Goal: Task Accomplishment & Management: Use online tool/utility

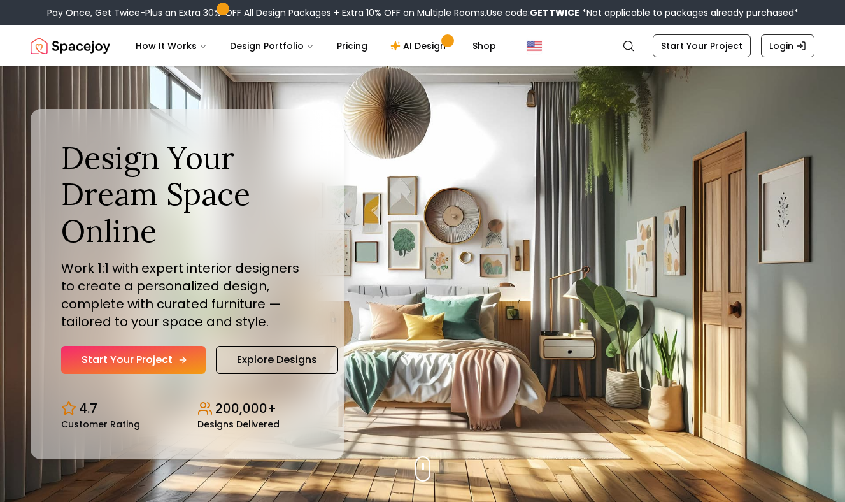
click at [173, 359] on link "Start Your Project" at bounding box center [133, 360] width 145 height 28
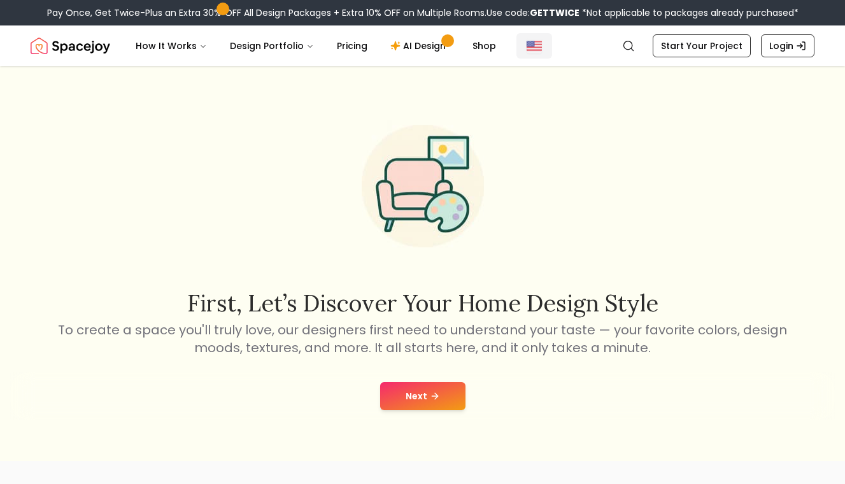
click at [527, 48] on img "Global" at bounding box center [534, 45] width 15 height 15
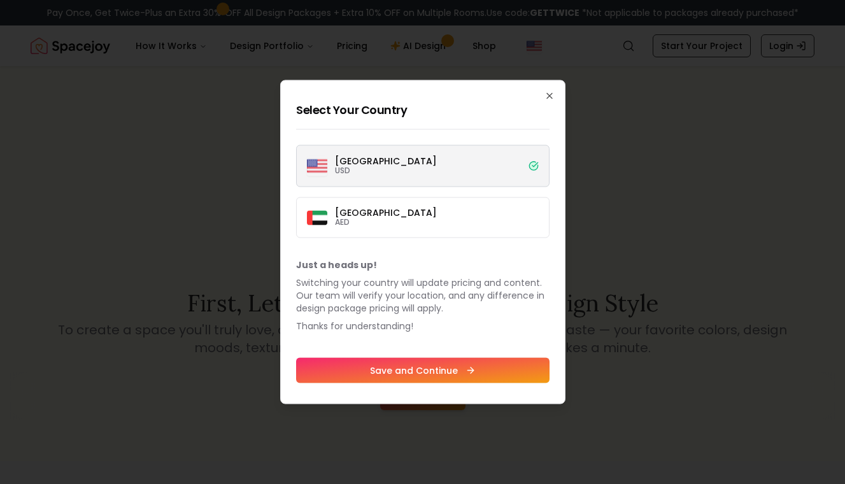
click at [492, 378] on button "Save and Continue" at bounding box center [423, 370] width 254 height 25
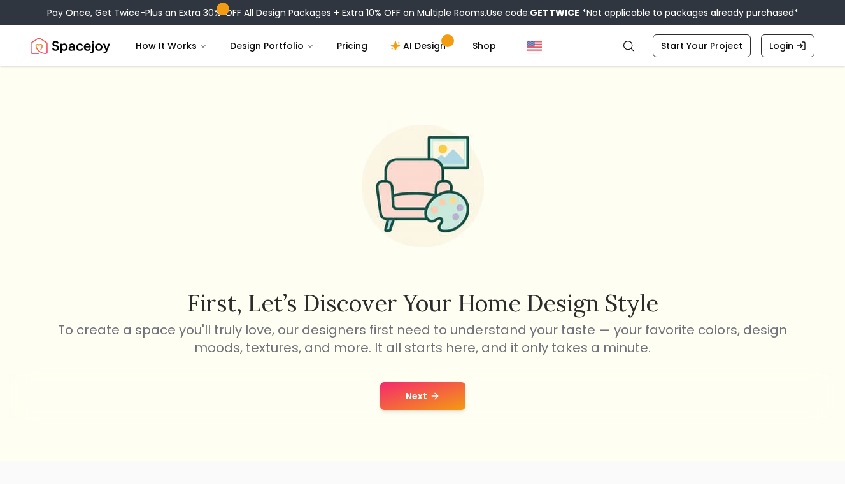
click at [425, 396] on button "Next" at bounding box center [422, 396] width 85 height 28
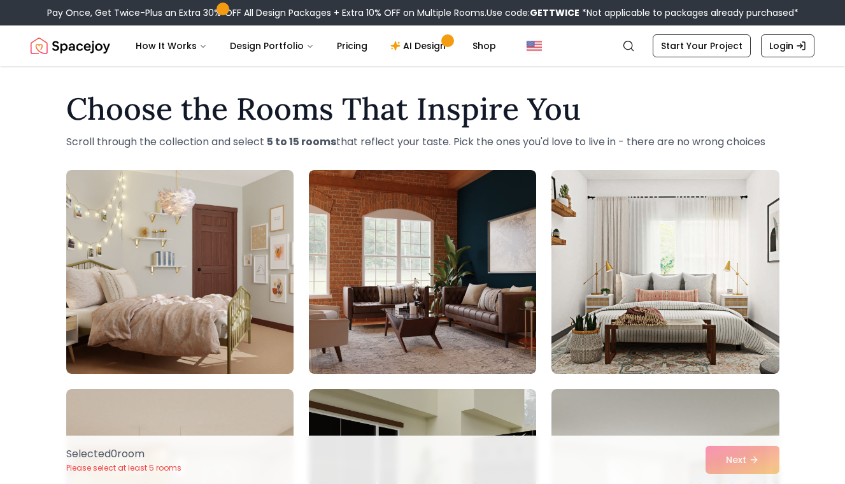
scroll to position [3, 0]
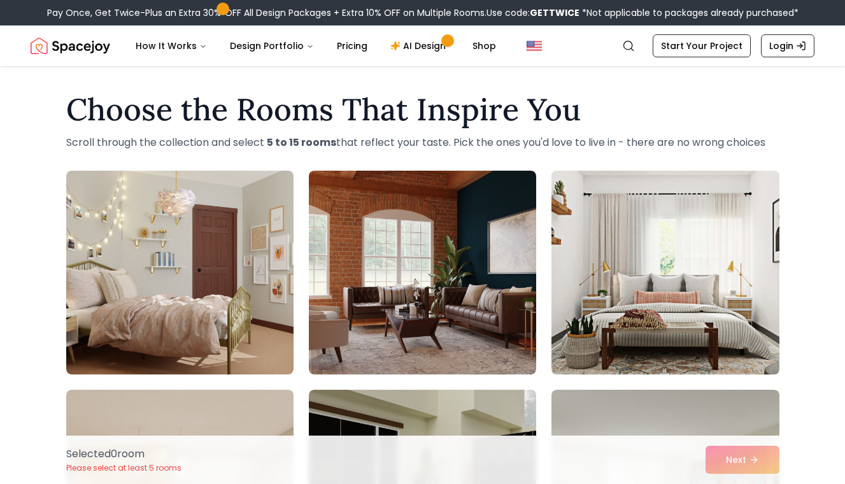
click at [694, 221] on img at bounding box center [665, 273] width 239 height 214
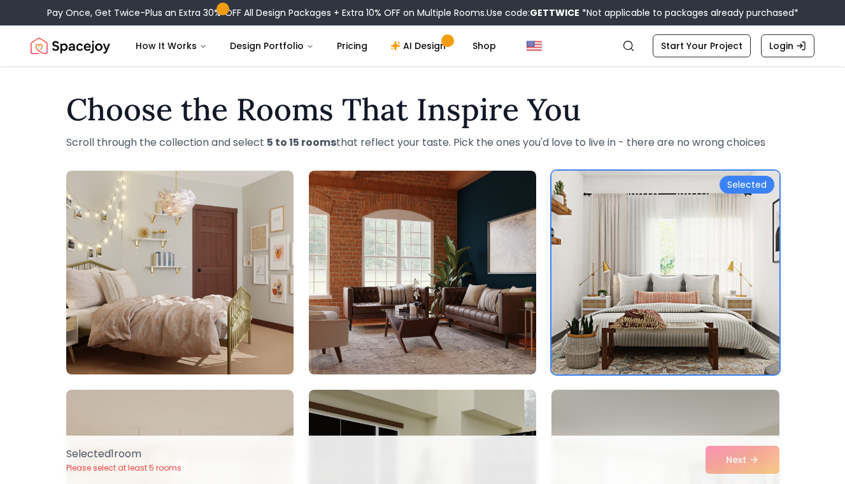
click at [752, 185] on div "Selected" at bounding box center [747, 185] width 55 height 18
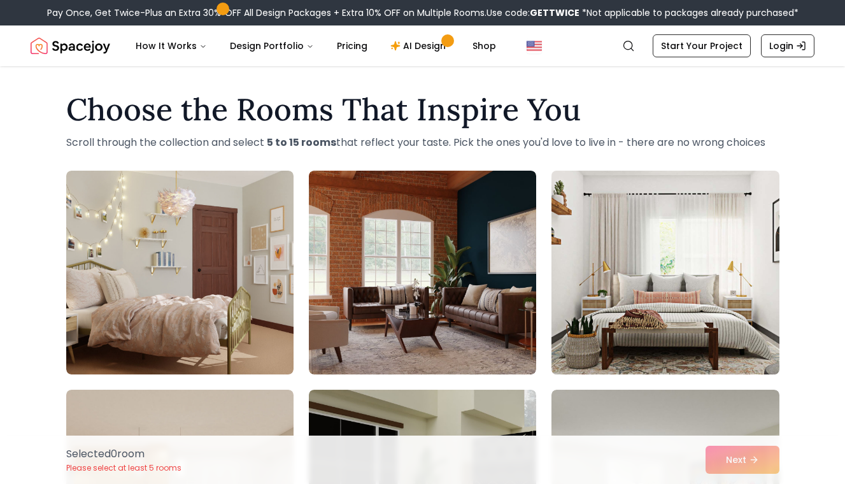
click at [725, 218] on img at bounding box center [665, 273] width 239 height 214
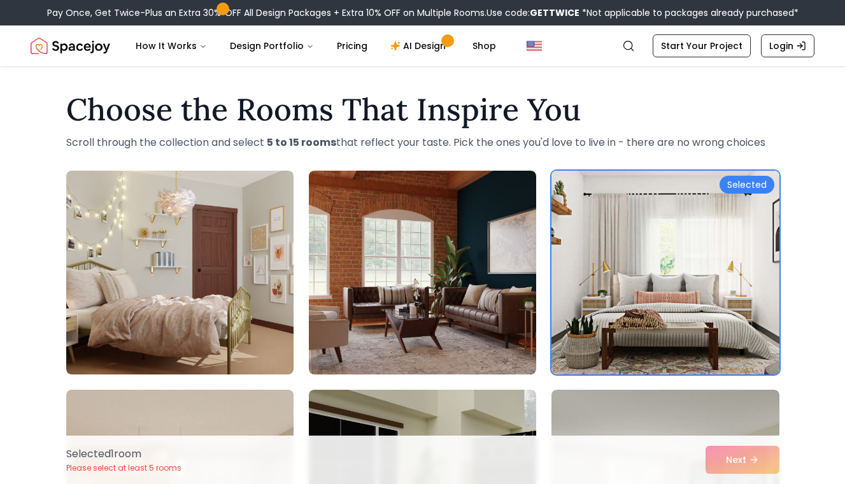
click at [756, 173] on img at bounding box center [665, 273] width 239 height 214
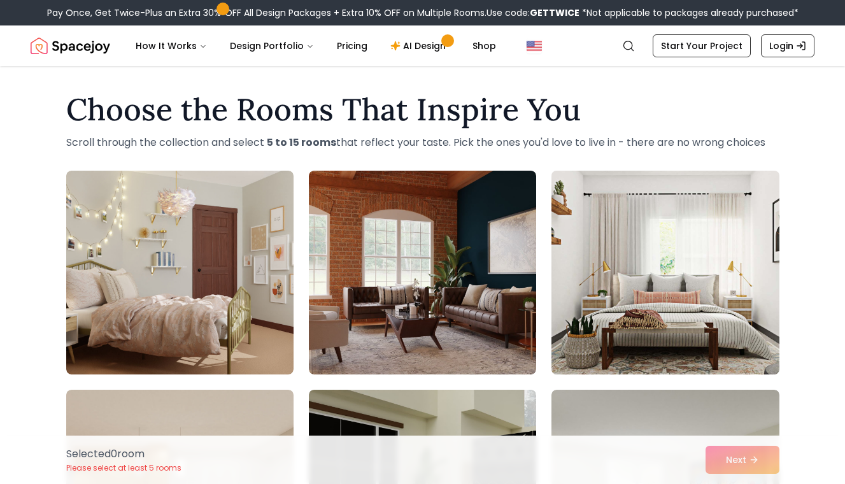
click at [743, 187] on img at bounding box center [665, 273] width 239 height 214
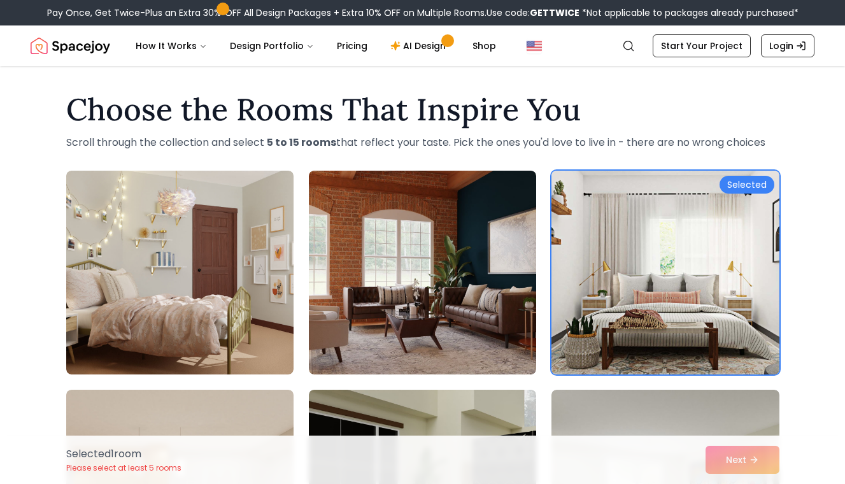
click at [743, 181] on div "Selected" at bounding box center [747, 185] width 55 height 18
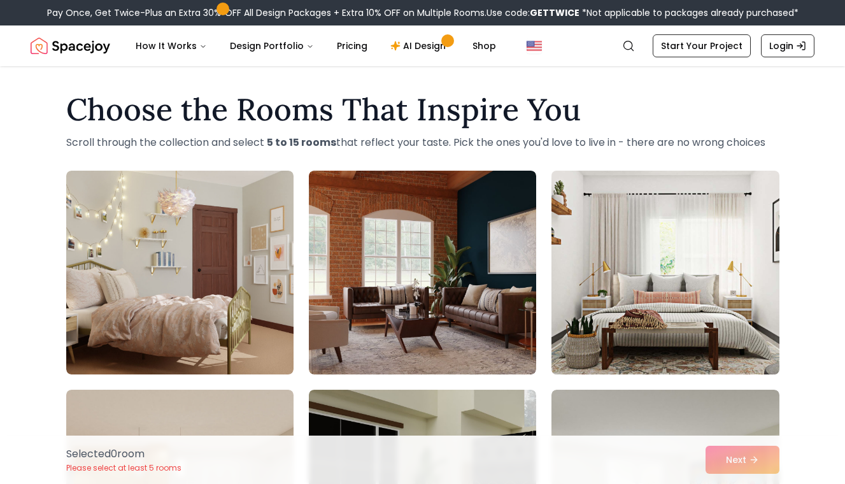
click at [723, 203] on img at bounding box center [665, 273] width 239 height 214
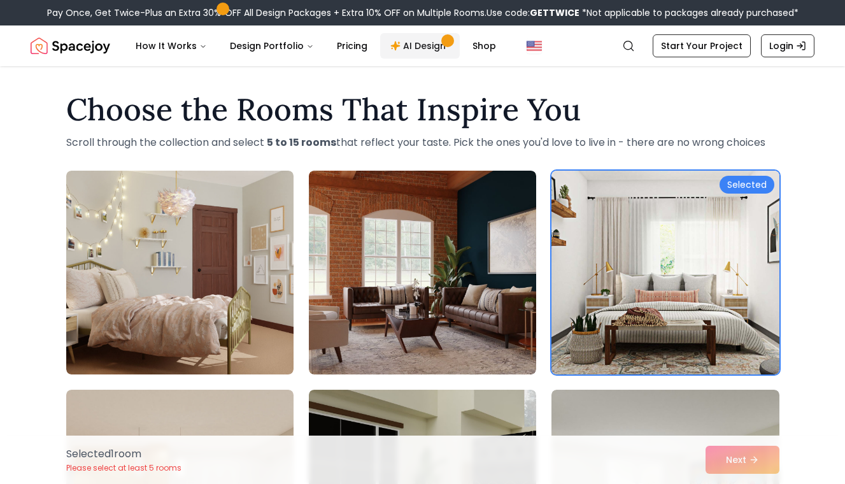
click at [426, 48] on link "AI Design" at bounding box center [420, 45] width 80 height 25
